Goal: Transaction & Acquisition: Purchase product/service

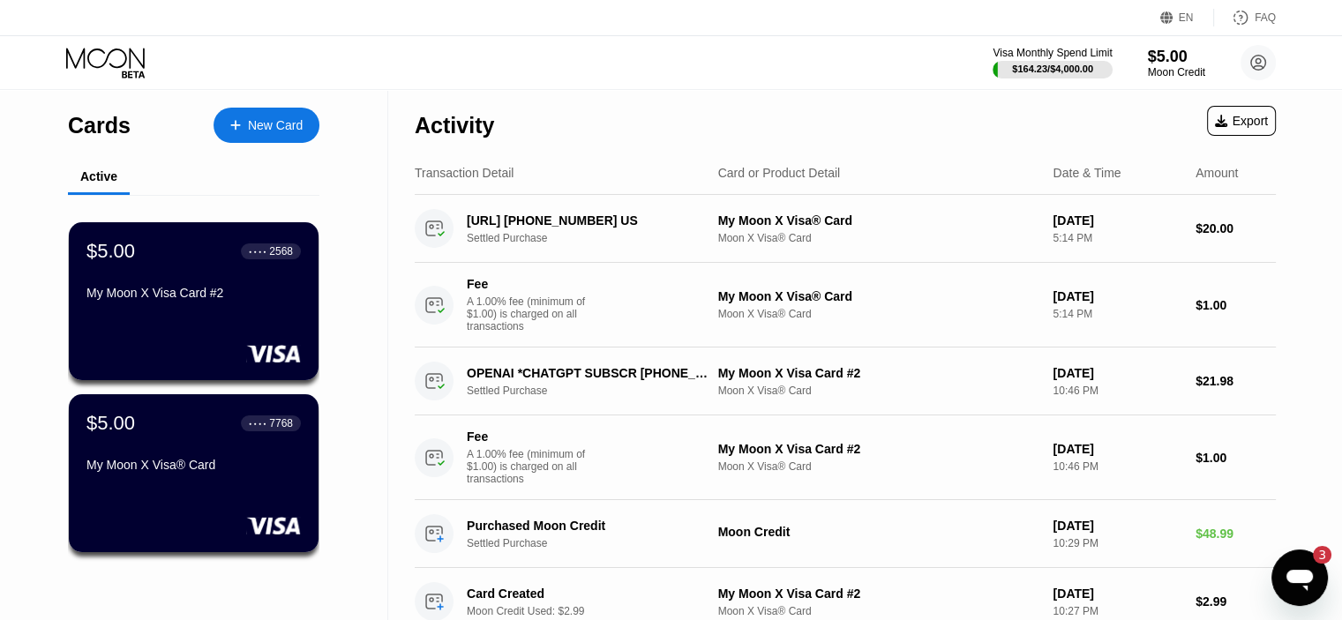
click at [1218, 71] on div "Visa Monthly Spend Limit $164.23 / $4,000.00 $5.00 Moon Credit [PERSON_NAME] [E…" at bounding box center [1134, 62] width 283 height 35
click at [1174, 66] on div "Moon Credit" at bounding box center [1176, 72] width 59 height 12
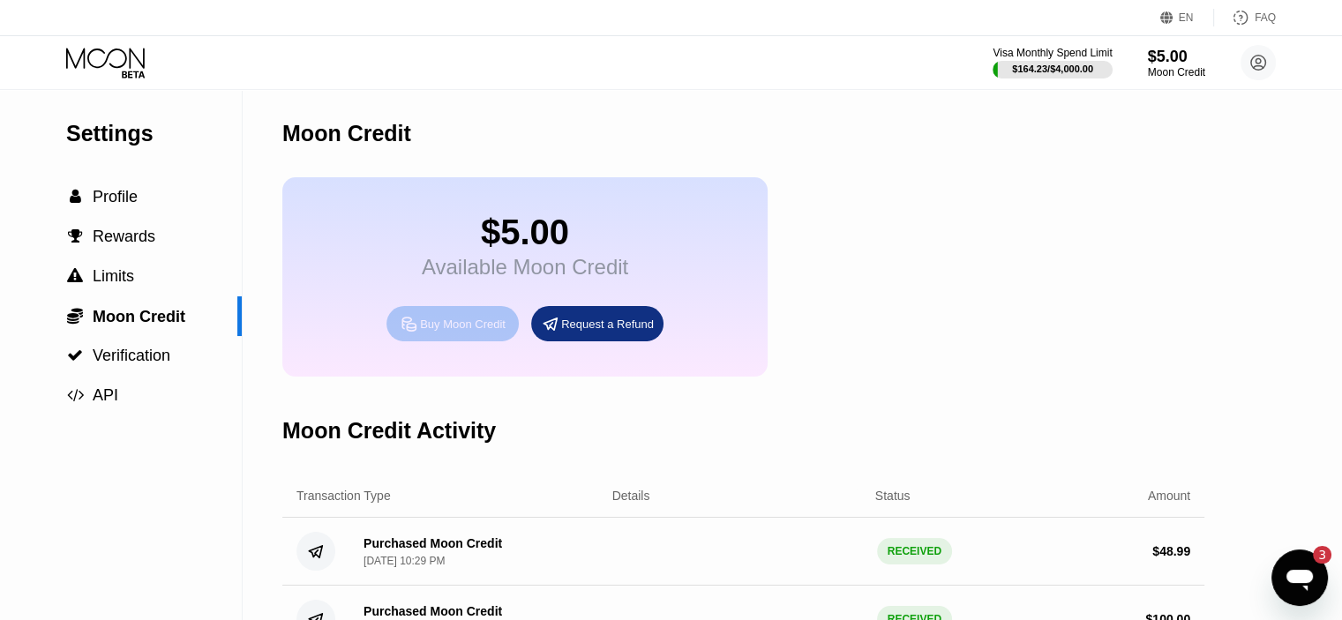
click at [447, 341] on div "Buy Moon Credit" at bounding box center [452, 323] width 132 height 35
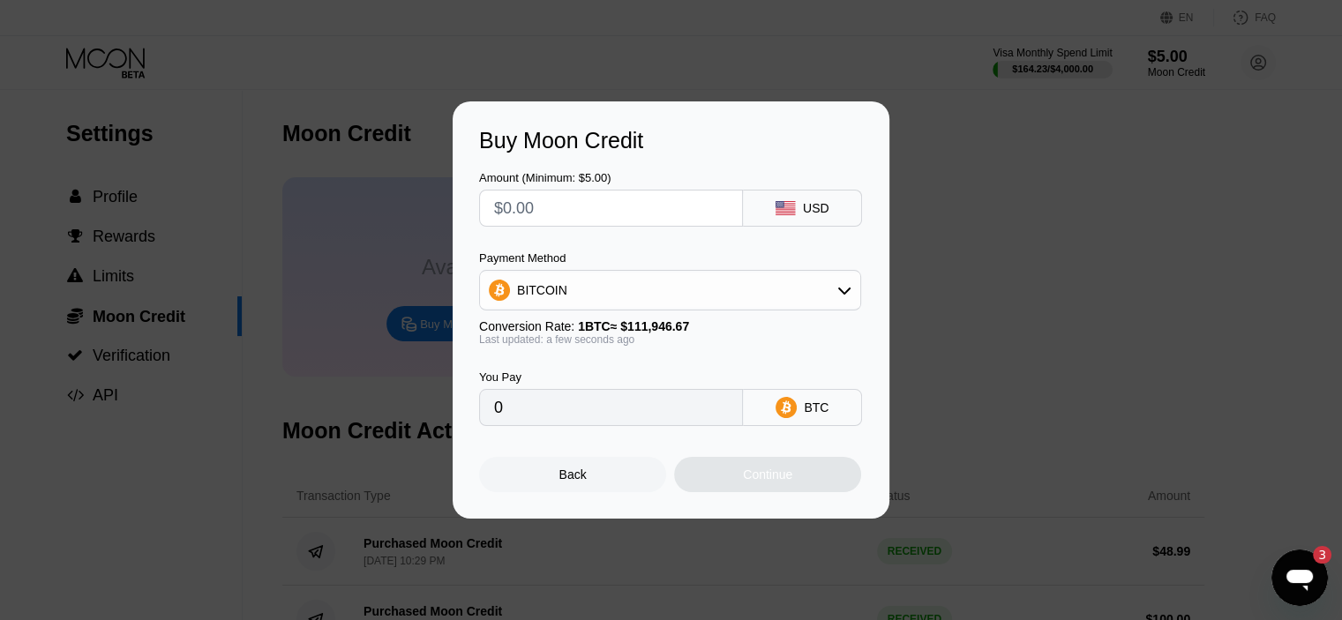
click at [695, 289] on div "BITCOIN" at bounding box center [670, 290] width 380 height 35
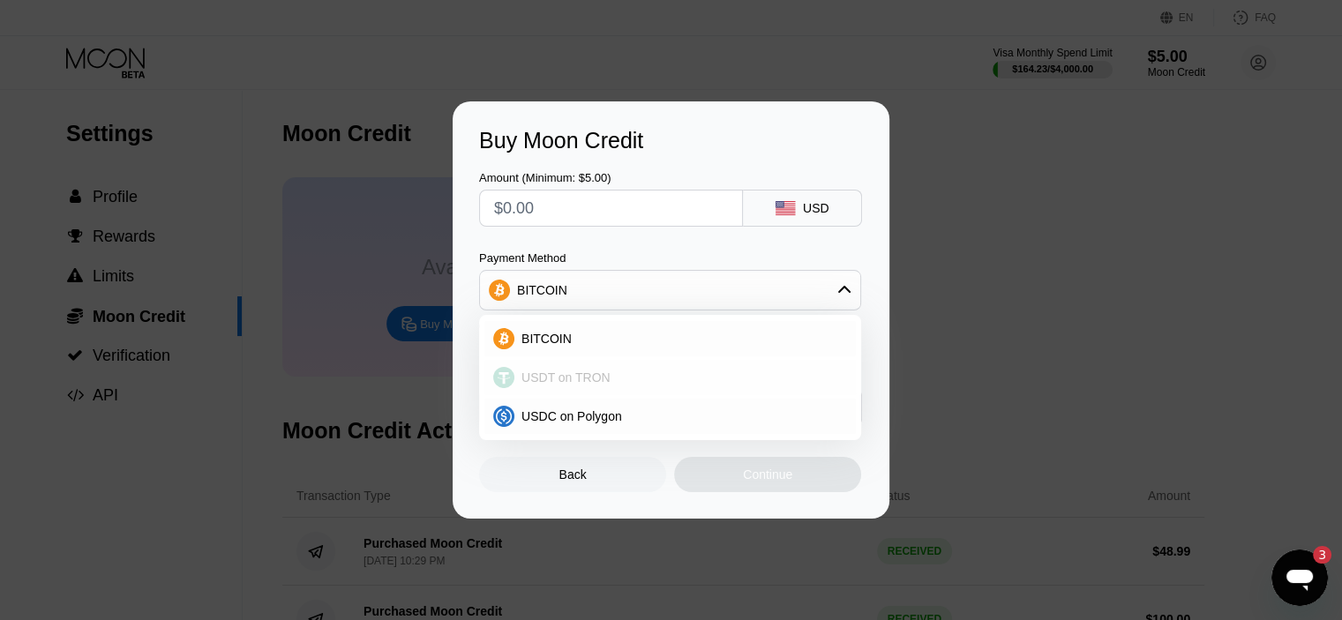
click at [612, 378] on div "USDT on TRON" at bounding box center [680, 378] width 333 height 14
type input "0.00"
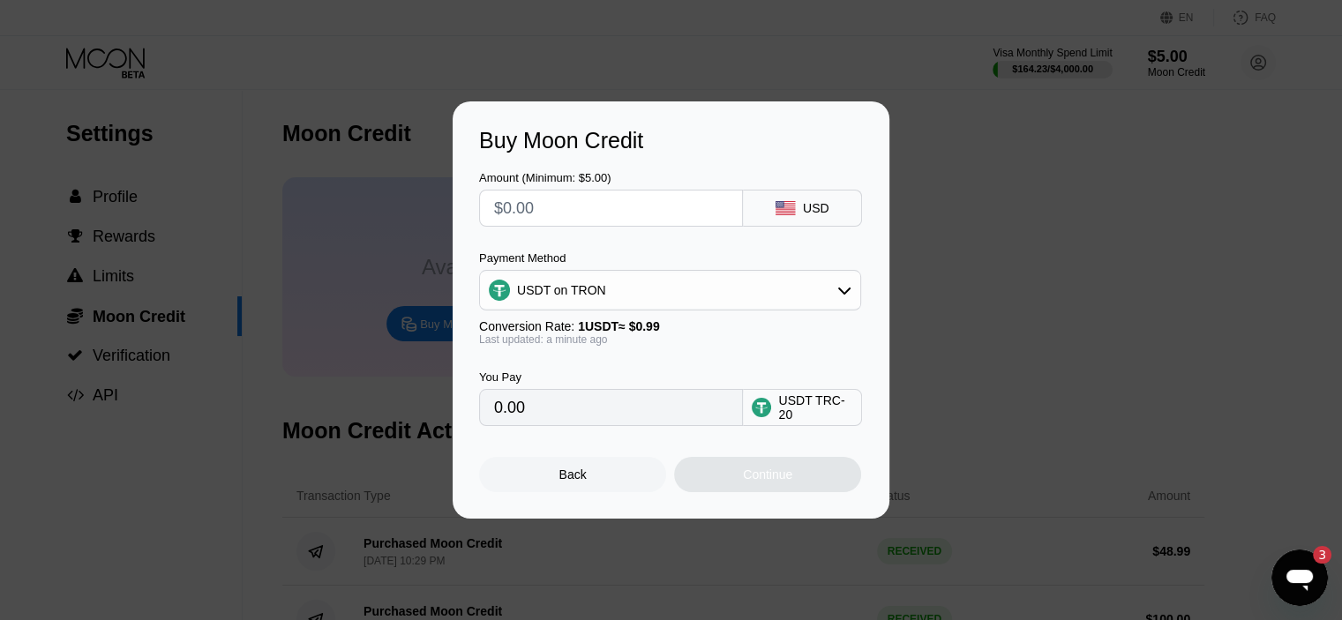
click at [622, 222] on input "text" at bounding box center [611, 208] width 234 height 35
click at [621, 221] on input "text" at bounding box center [611, 208] width 234 height 35
type input "$50"
type input "50.51"
click at [621, 221] on input "$50" at bounding box center [611, 208] width 234 height 35
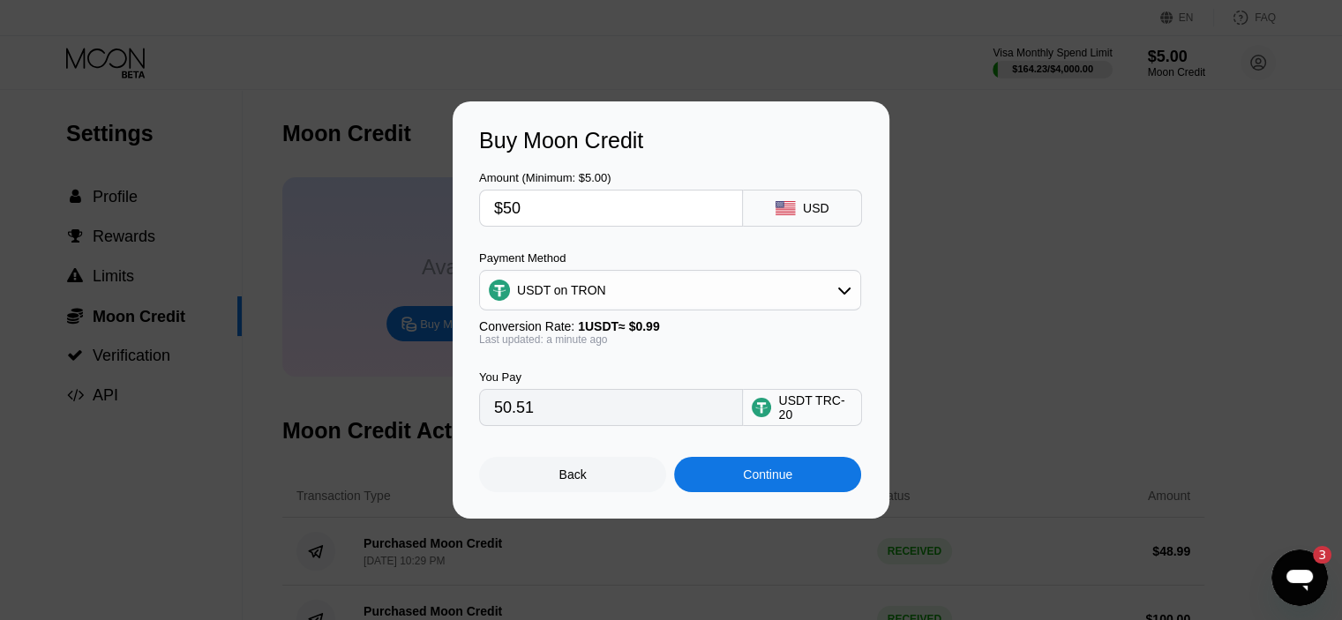
type input "$50"
click at [614, 268] on div "Payment Method USDT on TRON" at bounding box center [670, 280] width 382 height 59
click at [715, 484] on div "Continue" at bounding box center [767, 474] width 187 height 35
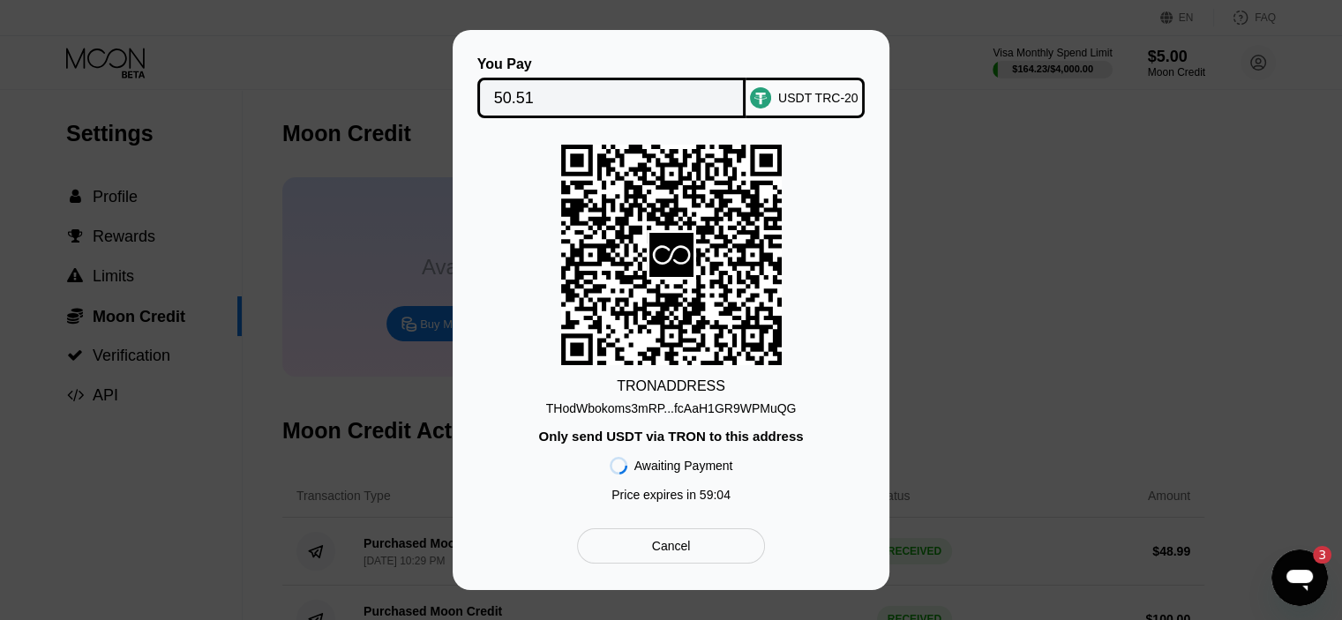
click at [554, 86] on input "50.51" at bounding box center [612, 97] width 236 height 35
click at [647, 409] on div "THodWbokoms3mRP...fcAaH1GR9WPMuQG" at bounding box center [671, 408] width 251 height 14
click at [1079, 150] on div "You Pay 50.51 USDT TRC-20 TRON ADDRESS THodWbokoms3mRP...fcAaH1GR9WPMuQG Only s…" at bounding box center [671, 310] width 1342 height 560
